Goal: Entertainment & Leisure: Consume media (video, audio)

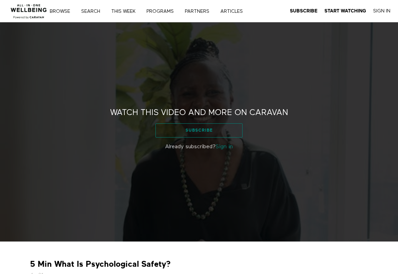
click at [174, 129] on link "Subscribe" at bounding box center [199, 130] width 87 height 14
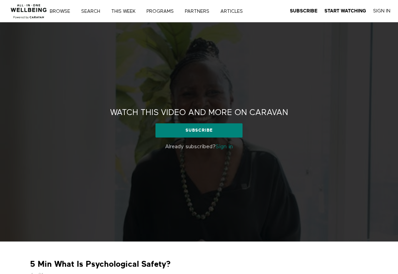
click at [222, 148] on link "Sign in" at bounding box center [224, 147] width 17 height 6
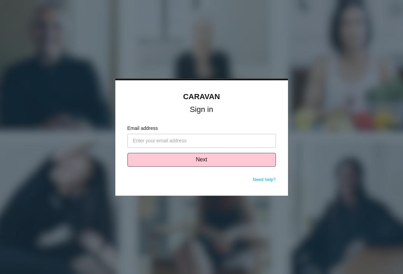
type input "[PERSON_NAME][EMAIL_ADDRESS][PERSON_NAME][DOMAIN_NAME]"
click at [199, 168] on form "Email address haley.gentry@caravanwellness.com Next" at bounding box center [202, 151] width 149 height 52
click at [198, 164] on button "Next" at bounding box center [202, 160] width 149 height 14
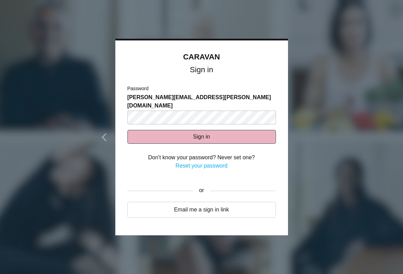
click at [203, 130] on button "Sign in" at bounding box center [202, 137] width 149 height 14
